Goal: Task Accomplishment & Management: Complete application form

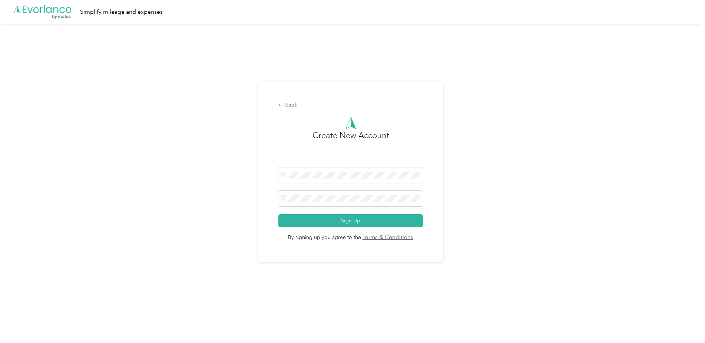
click at [192, 157] on div "Back Create New Account Sign Up By signing up you agree to the Terms & Conditio…" at bounding box center [351, 175] width 702 height 302
click at [327, 203] on span at bounding box center [351, 199] width 144 height 16
click at [232, 155] on div "Back Create New Account Sign Up By signing up you agree to the Terms & Conditio…" at bounding box center [351, 175] width 702 height 302
click at [363, 223] on button "Sign Up" at bounding box center [351, 220] width 144 height 13
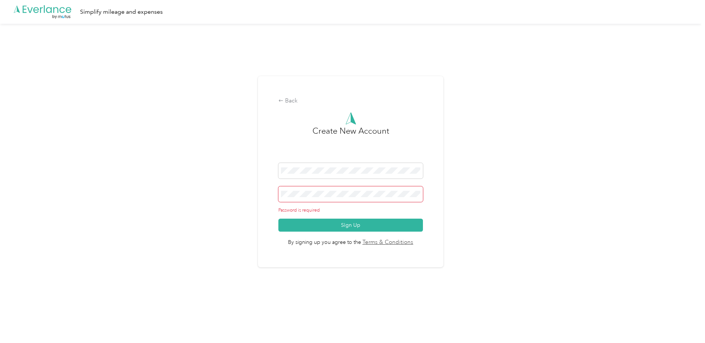
click at [326, 200] on span at bounding box center [351, 194] width 144 height 16
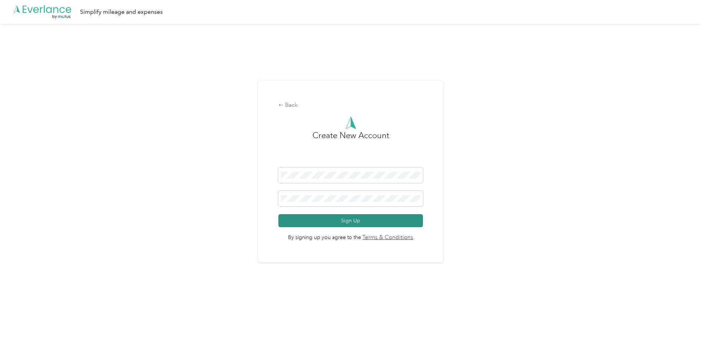
click at [337, 220] on button "Sign Up" at bounding box center [351, 220] width 144 height 13
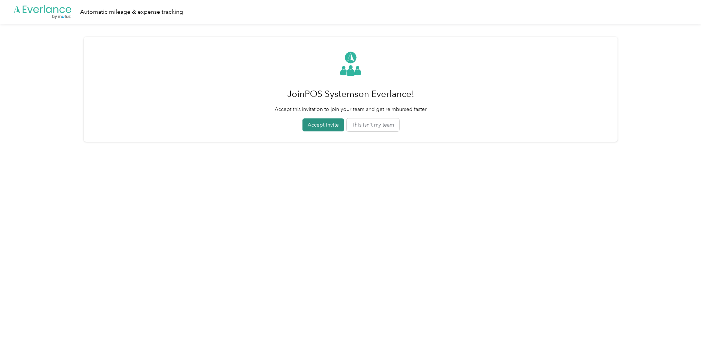
click at [320, 126] on button "Accept invite" at bounding box center [324, 124] width 42 height 13
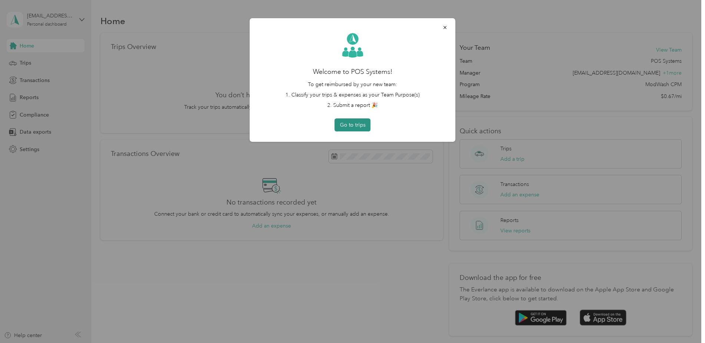
click at [363, 126] on button "Go to trips" at bounding box center [353, 124] width 36 height 13
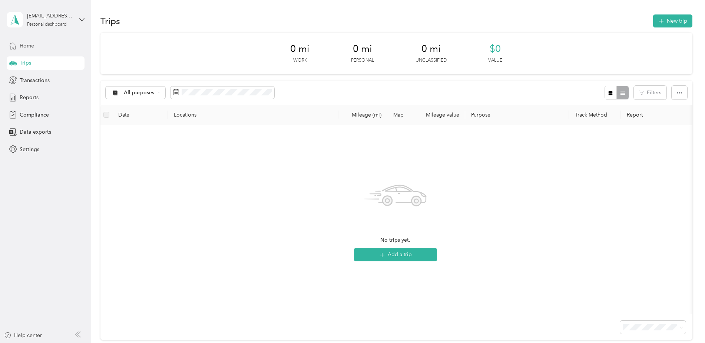
click at [42, 43] on div "Home" at bounding box center [46, 45] width 78 height 13
